Goal: Information Seeking & Learning: Learn about a topic

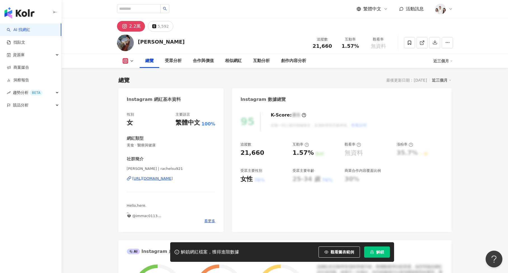
scroll to position [34, 0]
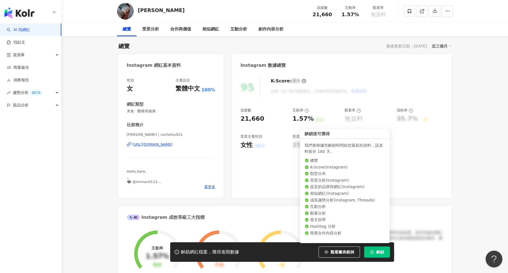
click at [387, 255] on button "解鎖" at bounding box center [377, 252] width 26 height 11
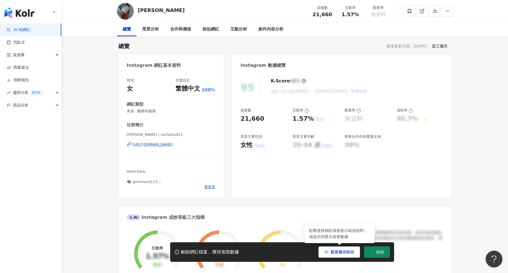
click at [336, 255] on button "觀看圖表範例" at bounding box center [338, 252] width 41 height 11
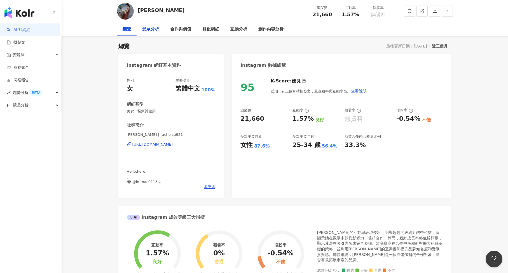
click at [149, 30] on div "受眾分析" at bounding box center [150, 29] width 17 height 7
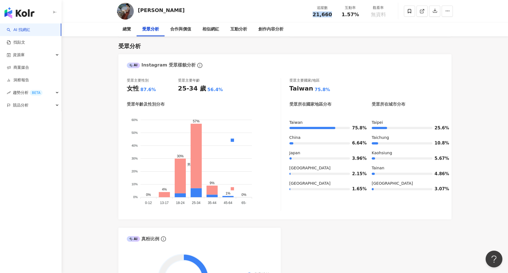
drag, startPoint x: 313, startPoint y: 15, endPoint x: 331, endPoint y: 17, distance: 18.3
click at [331, 17] on div "21,660" at bounding box center [322, 15] width 21 height 6
copy span "21,660"
drag, startPoint x: 342, startPoint y: 16, endPoint x: 357, endPoint y: 16, distance: 15.7
click at [357, 16] on div "1.57%" at bounding box center [350, 15] width 21 height 6
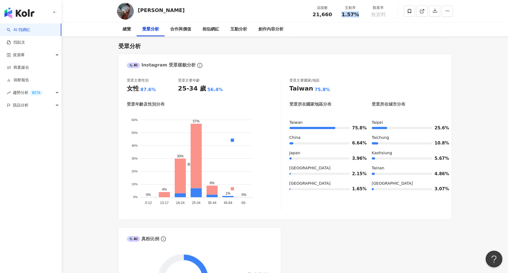
copy span "1.57%"
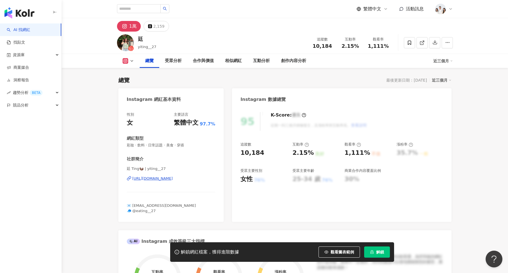
scroll to position [34, 0]
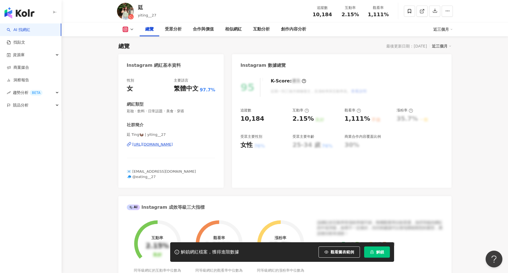
click at [381, 248] on button "解鎖" at bounding box center [377, 252] width 26 height 11
click at [341, 255] on button "觀看圖表範例" at bounding box center [338, 252] width 41 height 11
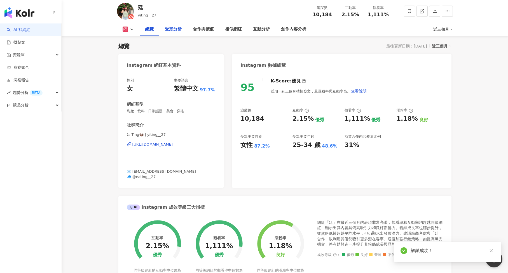
click at [169, 30] on div "受眾分析" at bounding box center [173, 29] width 17 height 7
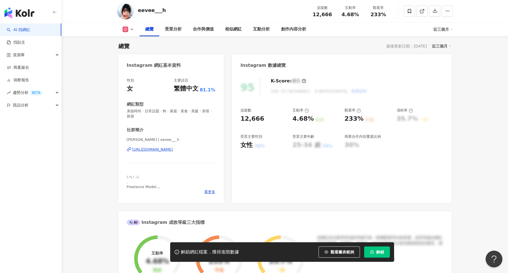
click at [373, 255] on button "解鎖" at bounding box center [377, 252] width 26 height 11
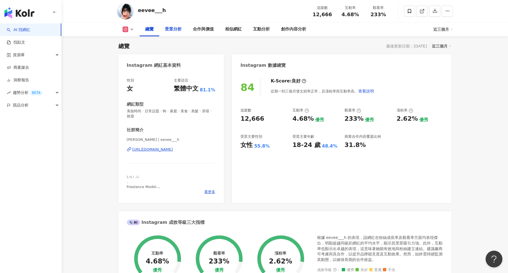
click at [182, 33] on div "受眾分析" at bounding box center [173, 29] width 28 height 14
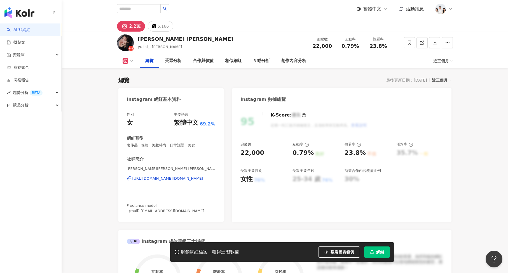
scroll to position [34, 0]
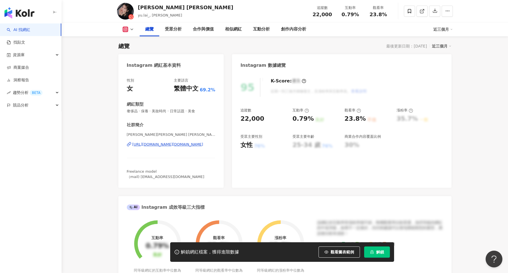
click at [382, 251] on span "解鎖" at bounding box center [380, 252] width 8 height 4
click at [352, 250] on button "觀看圖表範例" at bounding box center [338, 252] width 41 height 11
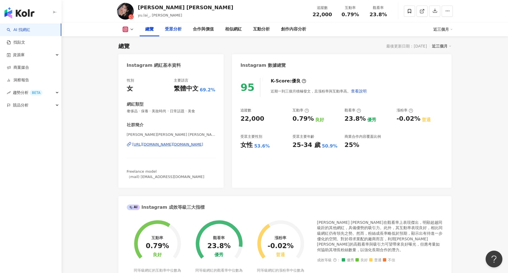
click at [173, 29] on div "受眾分析" at bounding box center [173, 29] width 17 height 7
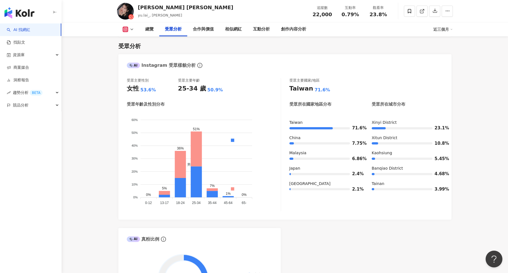
click at [131, 28] on icon at bounding box center [132, 29] width 4 height 4
click at [424, 12] on icon at bounding box center [421, 11] width 5 height 5
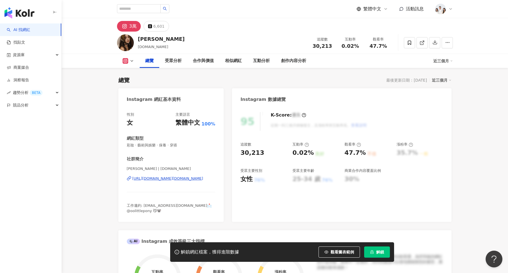
scroll to position [34, 0]
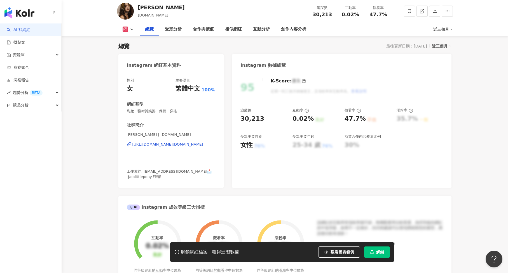
click at [377, 244] on div "解鎖網紅檔案，獲得進階數據 觀看圖表範例 解鎖" at bounding box center [282, 253] width 224 height 20
click at [377, 250] on button "解鎖" at bounding box center [377, 252] width 26 height 11
click at [342, 253] on span "觀看圖表範例" at bounding box center [341, 252] width 23 height 4
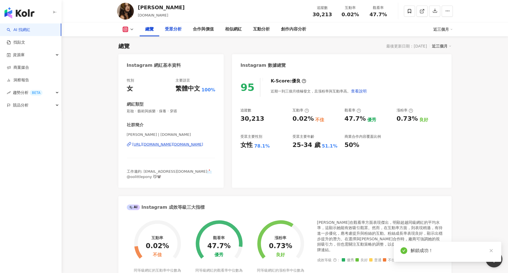
click at [175, 34] on div "受眾分析" at bounding box center [173, 29] width 28 height 14
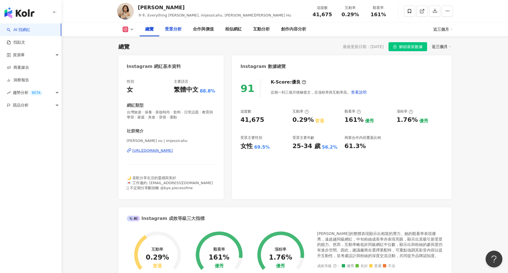
click at [177, 30] on div "受眾分析" at bounding box center [173, 29] width 17 height 7
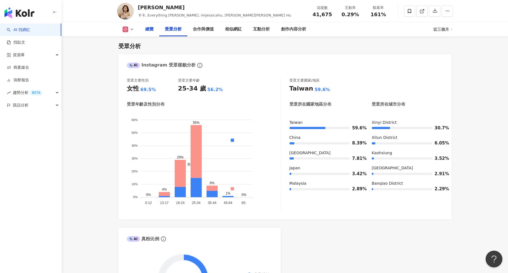
click at [151, 28] on div "總覽" at bounding box center [149, 29] width 8 height 7
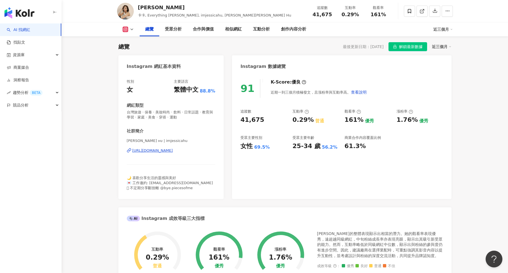
click at [396, 48] on icon "lock" at bounding box center [394, 47] width 3 height 4
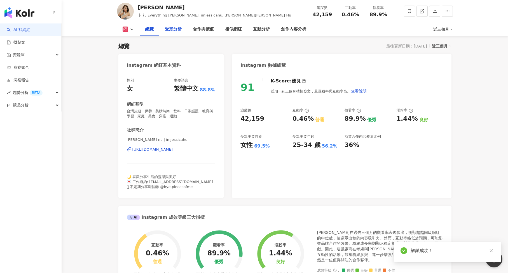
click at [170, 34] on div "受眾分析" at bounding box center [173, 29] width 28 height 14
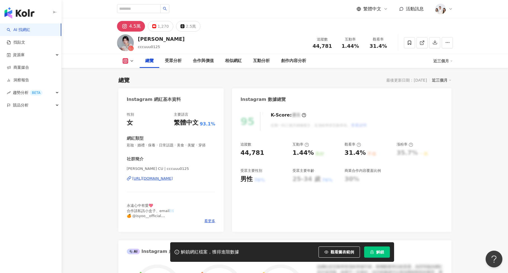
scroll to position [34, 0]
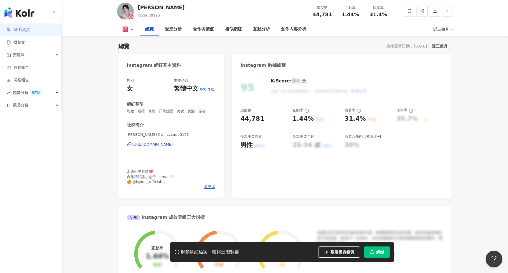
click at [379, 255] on button "解鎖" at bounding box center [377, 252] width 26 height 11
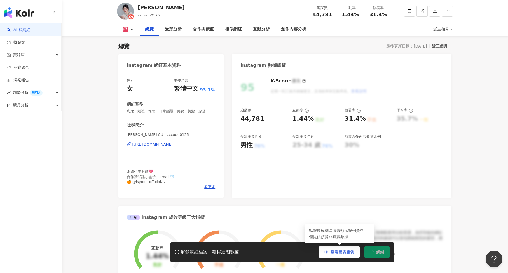
click at [348, 249] on button "觀看圖表範例" at bounding box center [338, 252] width 41 height 11
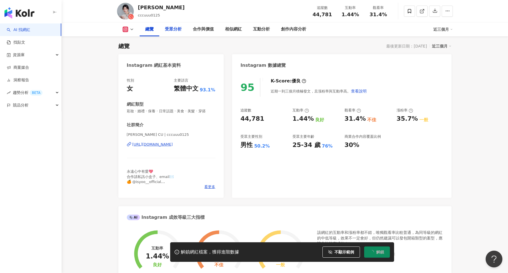
click at [172, 30] on div "受眾分析" at bounding box center [173, 29] width 17 height 7
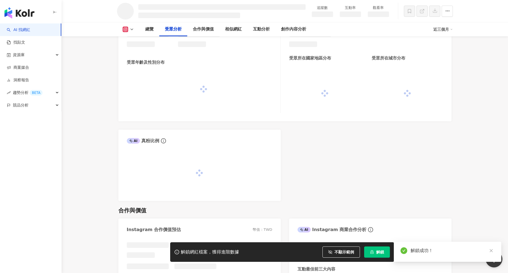
scroll to position [461, 0]
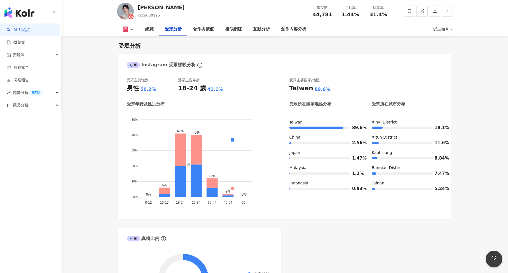
scroll to position [473, 0]
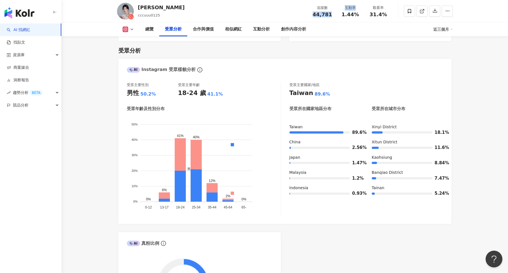
drag, startPoint x: 314, startPoint y: 15, endPoint x: 344, endPoint y: 15, distance: 29.9
click at [344, 15] on div "追蹤數 44,781 互動率 1.44% 觀看率 31.4%" at bounding box center [350, 11] width 84 height 17
click at [333, 17] on div "追蹤數 44,781" at bounding box center [322, 11] width 28 height 12
click at [314, 17] on div "44,781" at bounding box center [322, 15] width 21 height 6
drag, startPoint x: 314, startPoint y: 13, endPoint x: 335, endPoint y: 13, distance: 21.8
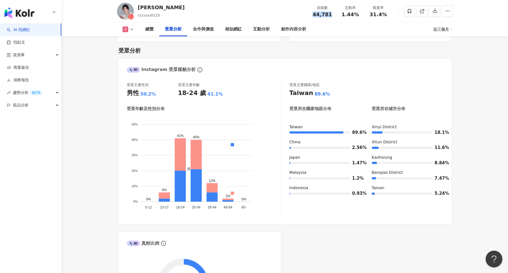
click at [335, 13] on div "追蹤數 44,781" at bounding box center [322, 11] width 28 height 12
copy span "44,781"
drag, startPoint x: 342, startPoint y: 13, endPoint x: 358, endPoint y: 13, distance: 16.2
click at [358, 13] on div "1.44%" at bounding box center [350, 15] width 21 height 6
copy span "1.44%"
